Goal: Information Seeking & Learning: Learn about a topic

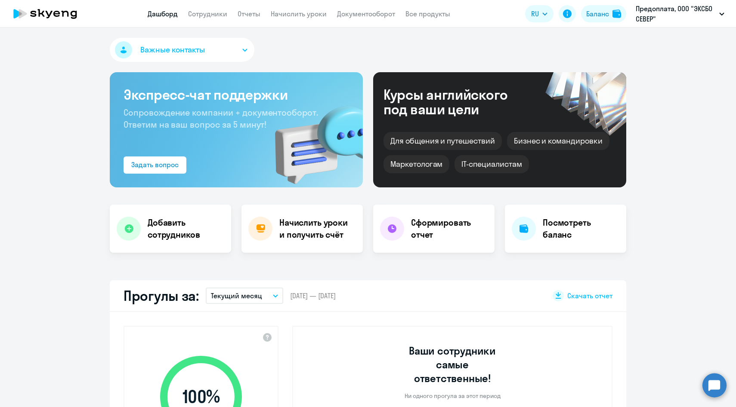
select select "30"
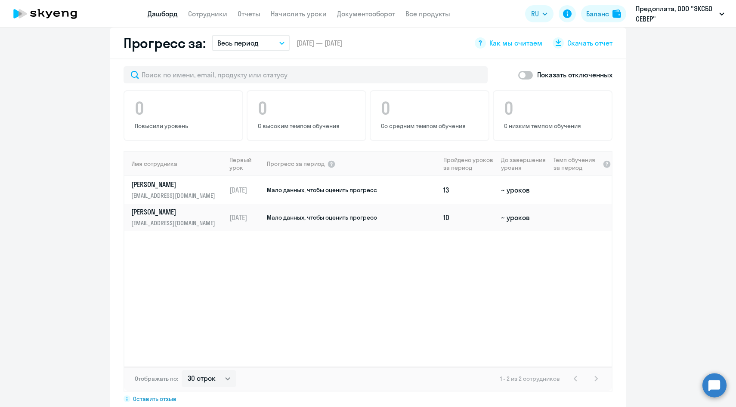
scroll to position [517, 0]
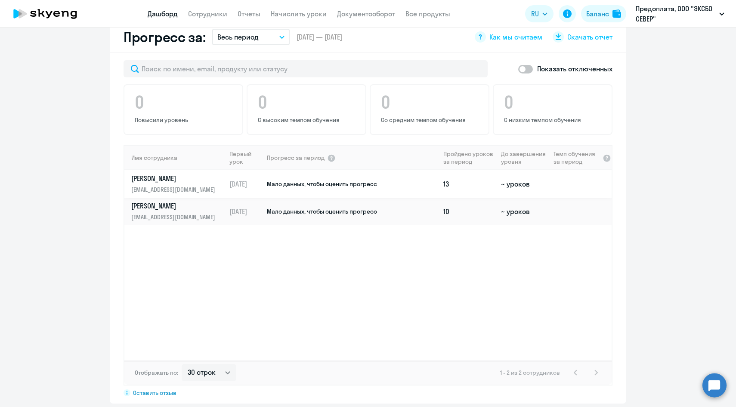
click at [401, 170] on td "Мало данных, чтобы оценить прогресс" at bounding box center [353, 184] width 174 height 28
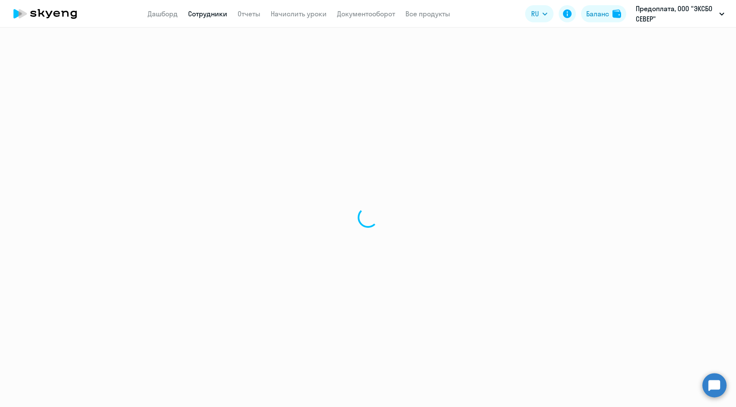
select select "english"
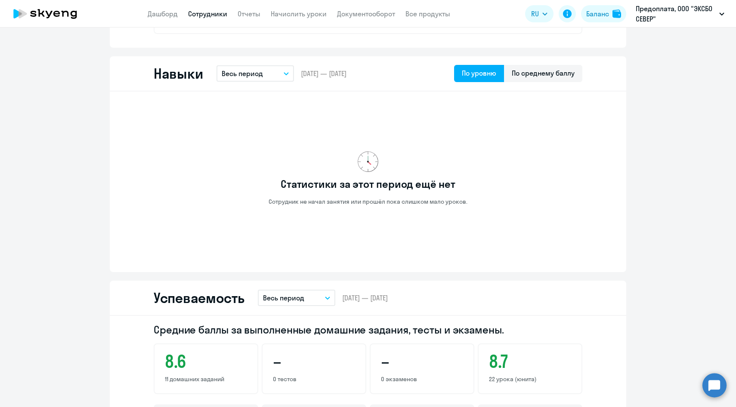
scroll to position [396, 0]
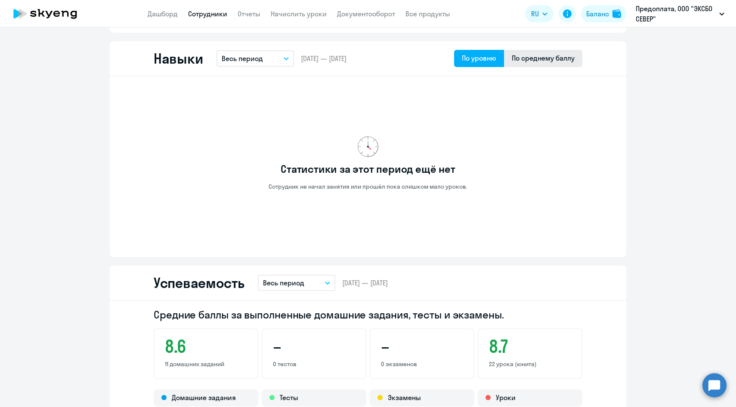
click at [552, 52] on div "По среднему баллу" at bounding box center [543, 58] width 78 height 17
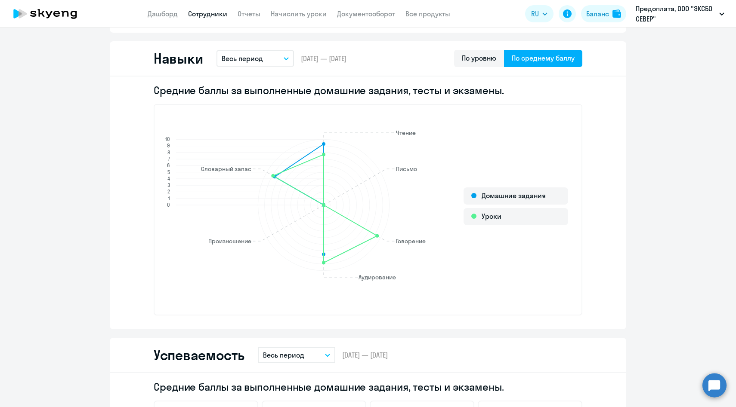
click at [323, 265] on icon "Чтение Чтение Письмо Письмо Говорение Говорение Аудирование Аудирование Произно…" at bounding box center [318, 206] width 319 height 208
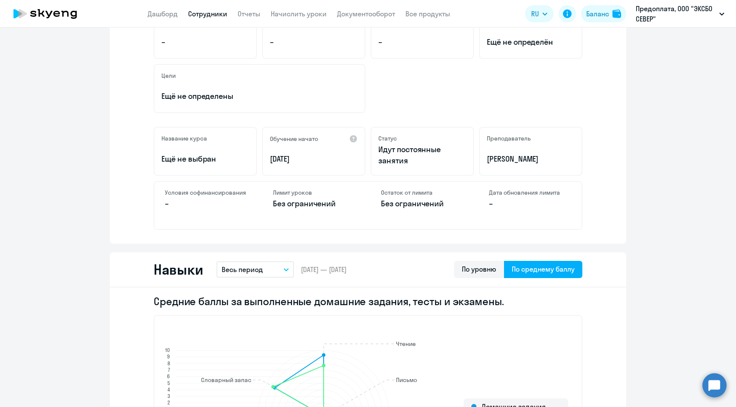
scroll to position [0, 0]
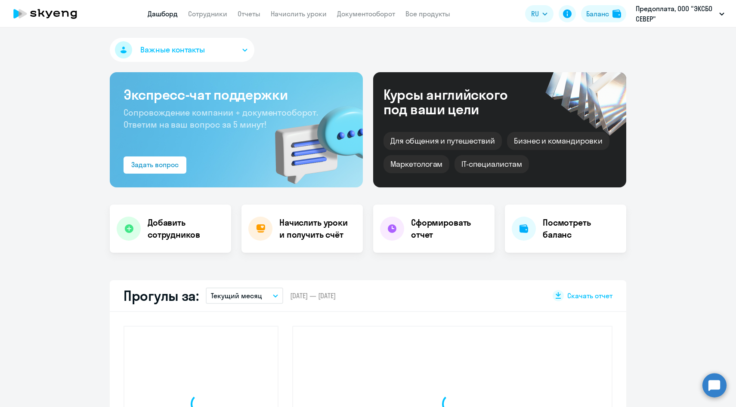
select select "30"
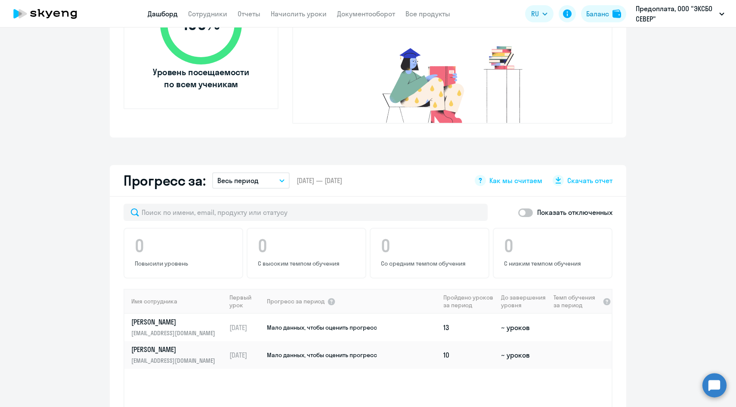
scroll to position [440, 0]
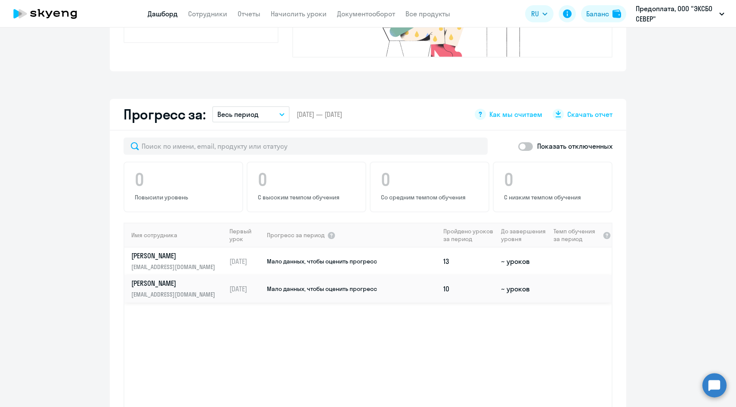
click at [186, 279] on p "[PERSON_NAME]" at bounding box center [175, 283] width 89 height 9
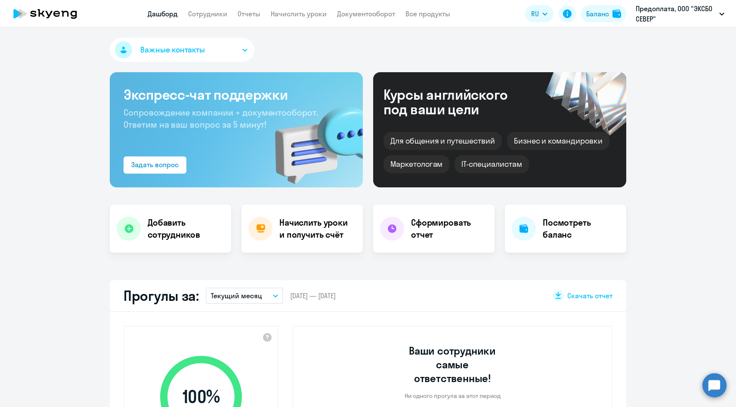
select select "english"
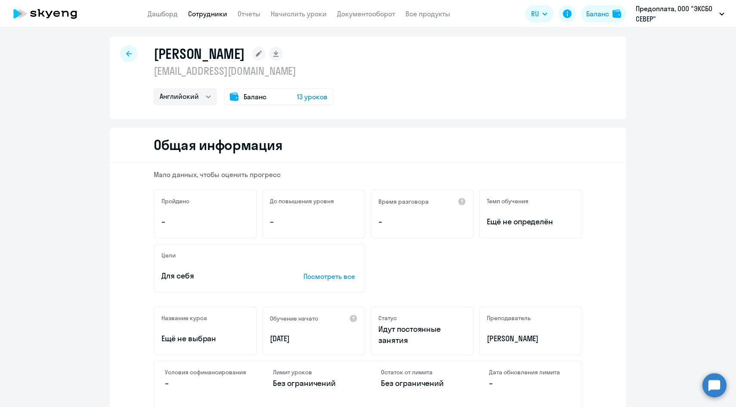
scroll to position [239, 0]
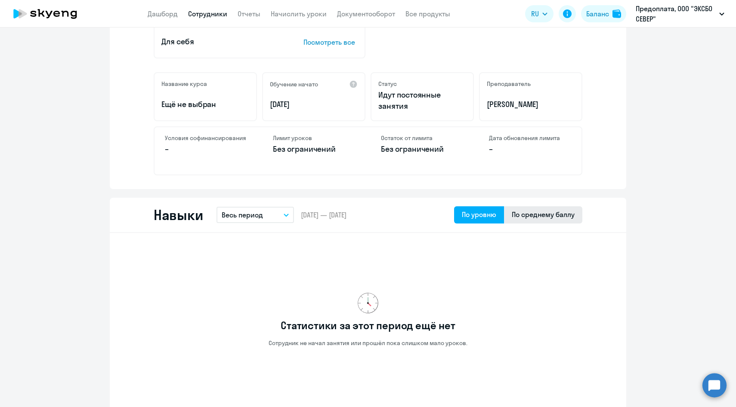
click at [532, 212] on div "По среднему баллу" at bounding box center [542, 215] width 63 height 10
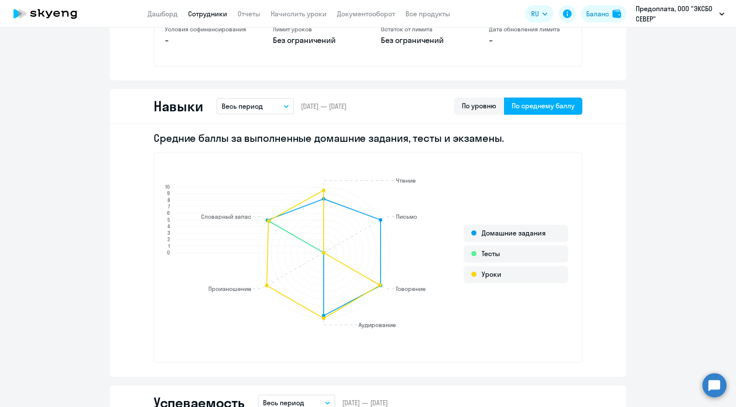
scroll to position [418, 0]
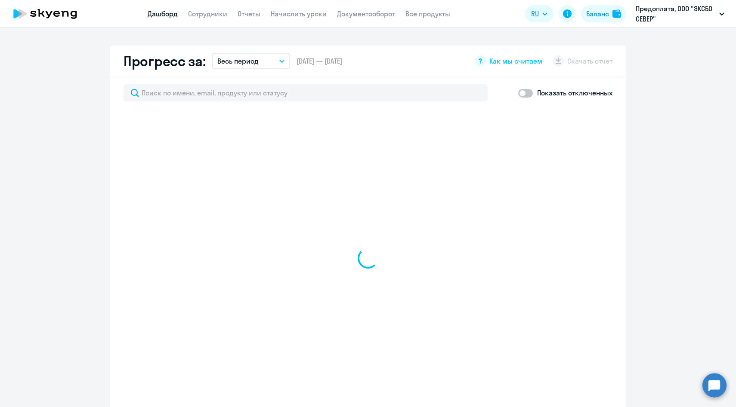
select select "30"
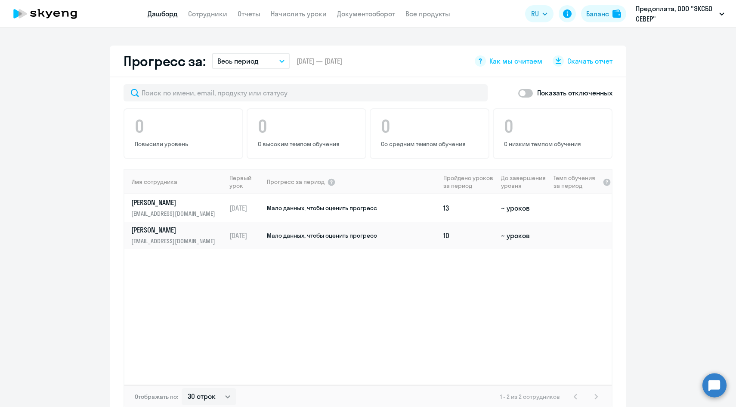
scroll to position [479, 0]
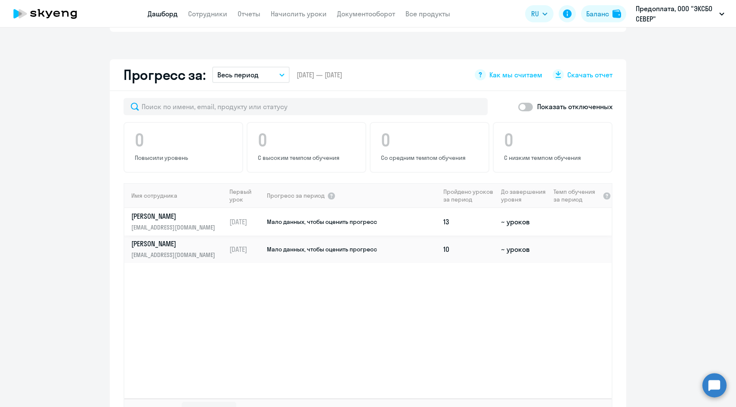
click at [145, 212] on p "[PERSON_NAME]" at bounding box center [175, 216] width 89 height 9
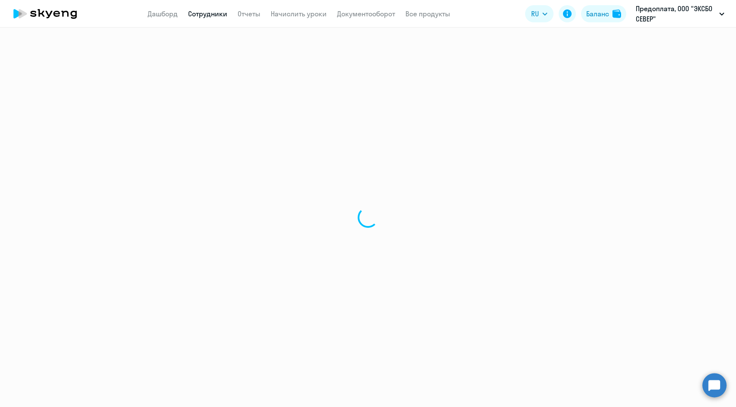
select select "english"
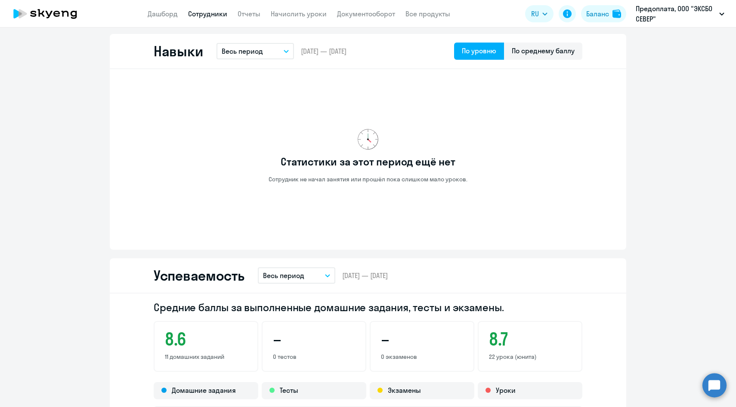
scroll to position [298, 0]
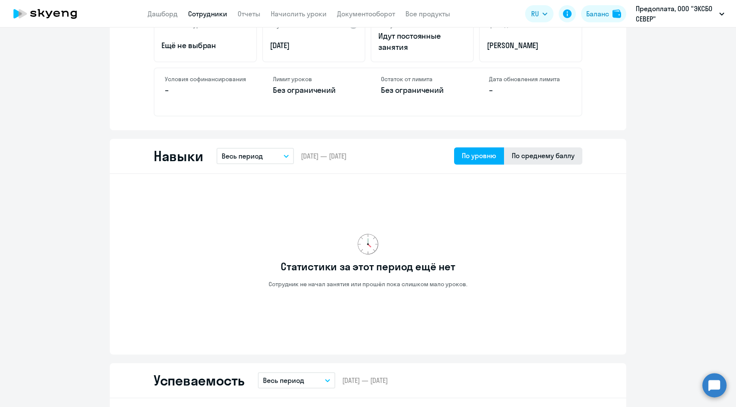
click at [538, 163] on div "По среднему баллу" at bounding box center [543, 156] width 78 height 17
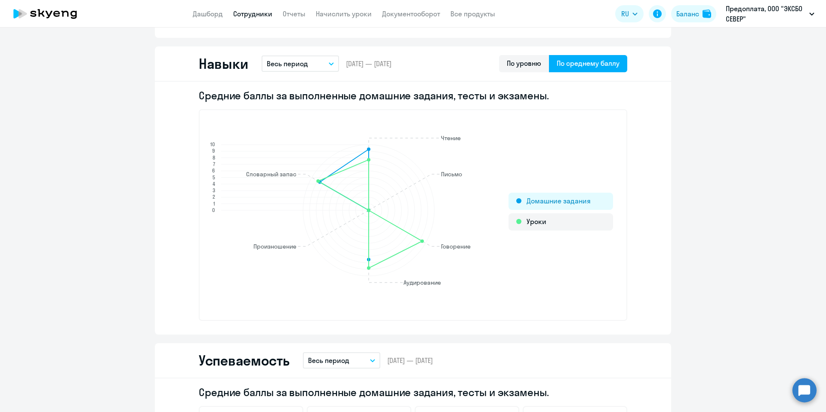
scroll to position [391, 0]
